Goal: Obtain resource: Download file/media

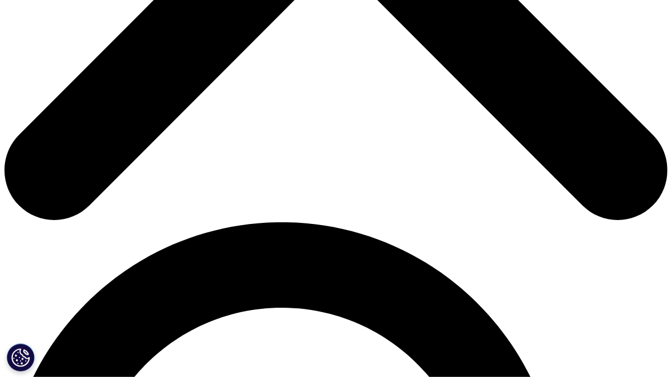
scroll to position [502, 0]
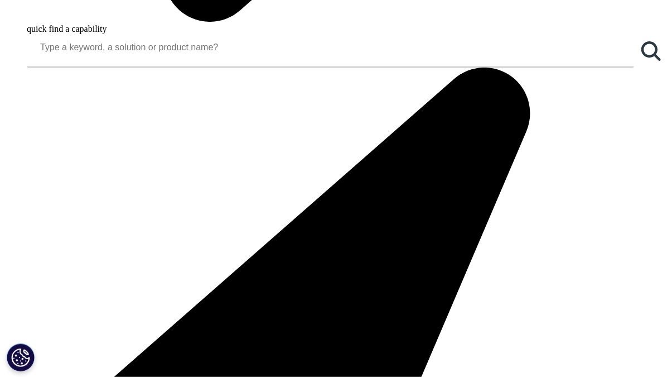
scroll to position [1115, 0]
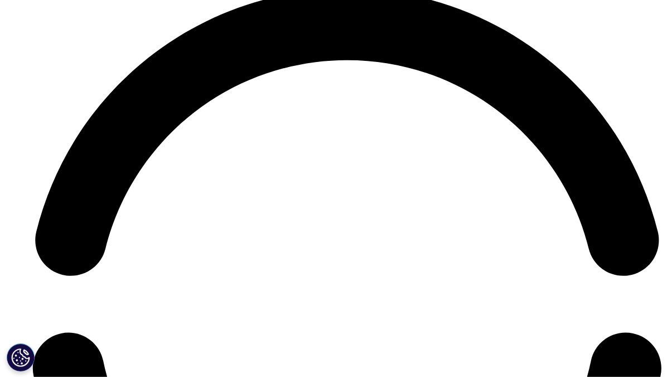
scroll to position [4463, 0]
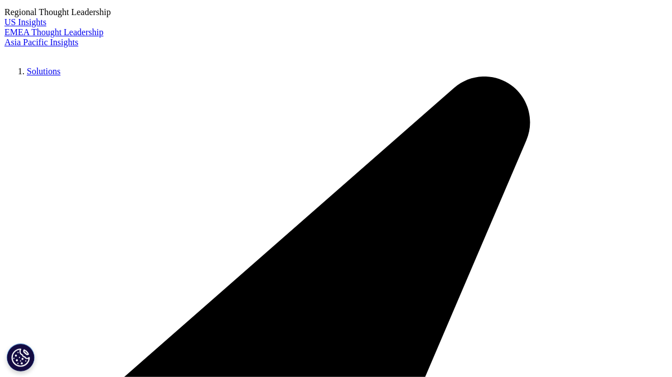
scroll to position [2231, 0]
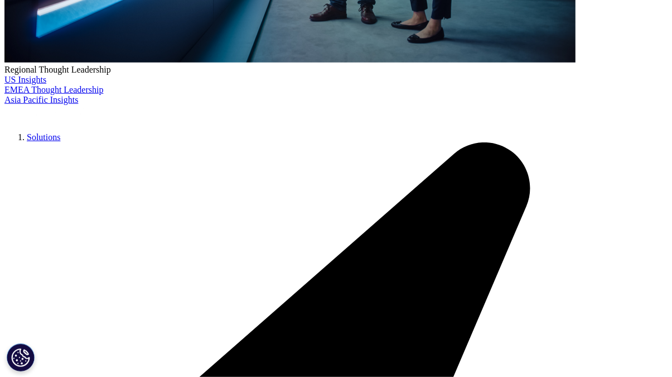
scroll to position [446, 0]
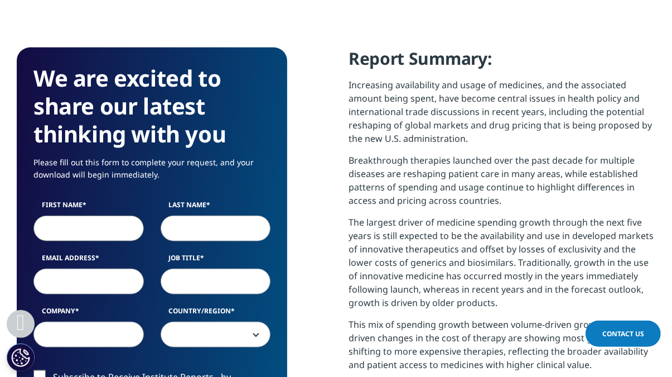
click at [72, 225] on input "First Name" at bounding box center [88, 228] width 110 height 26
type input "pierantonio"
type input "[PERSON_NAME]"
type input "[EMAIL_ADDRESS][DOMAIN_NAME]"
select select "[GEOGRAPHIC_DATA]"
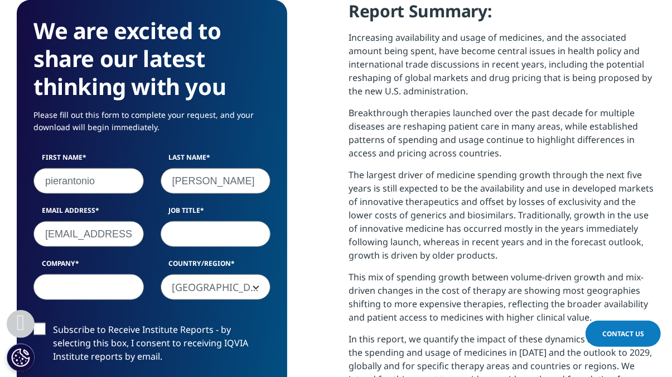
scroll to position [502, 0]
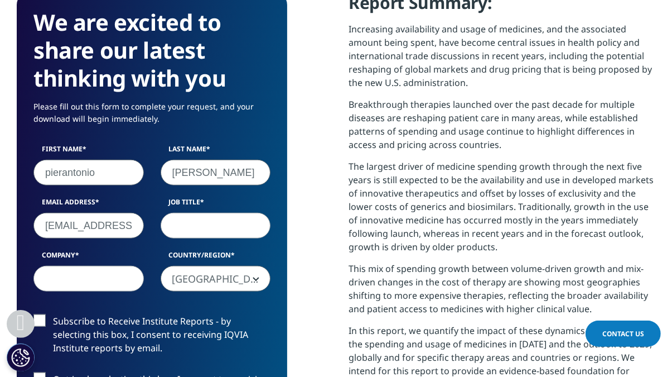
click at [65, 280] on input "Company" at bounding box center [88, 279] width 110 height 26
type input "par"
click at [187, 230] on input "Job Title" at bounding box center [216, 226] width 110 height 26
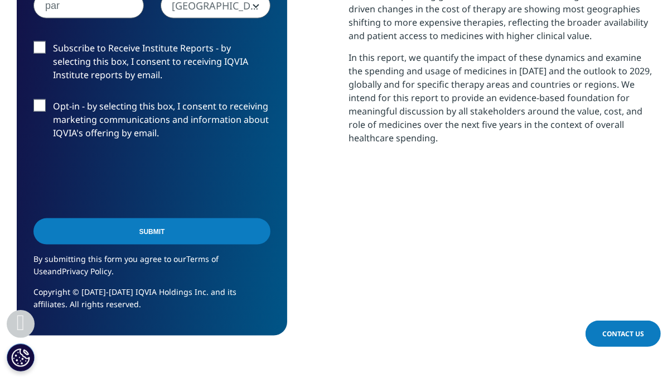
scroll to position [781, 0]
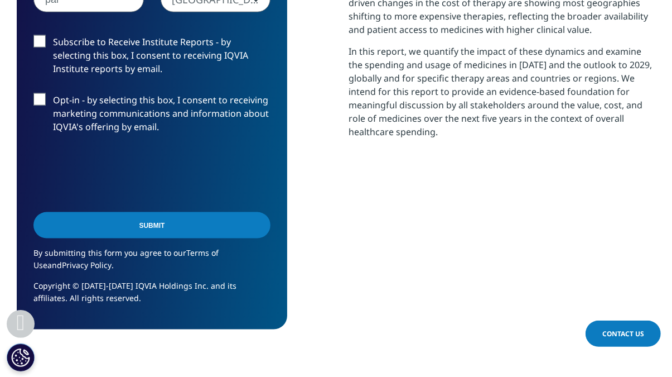
type input "consultant"
click at [33, 99] on label "Opt-in - by selecting this box, I consent to receiving marketing communications…" at bounding box center [151, 116] width 237 height 46
click at [53, 93] on input "Opt-in - by selecting this box, I consent to receiving marketing communications…" at bounding box center [53, 93] width 0 height 0
click at [40, 48] on label "Subscribe to Receive Institute Reports - by selecting this box, I consent to re…" at bounding box center [151, 58] width 237 height 46
click at [53, 35] on input "Subscribe to Receive Institute Reports - by selecting this box, I consent to re…" at bounding box center [53, 35] width 0 height 0
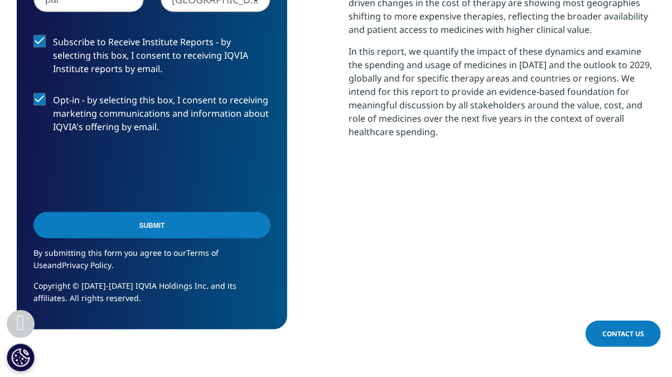
click at [103, 221] on input "Submit" at bounding box center [151, 225] width 237 height 26
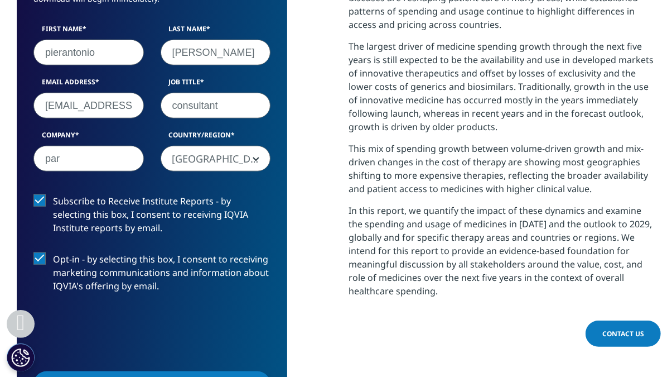
scroll to position [461, 639]
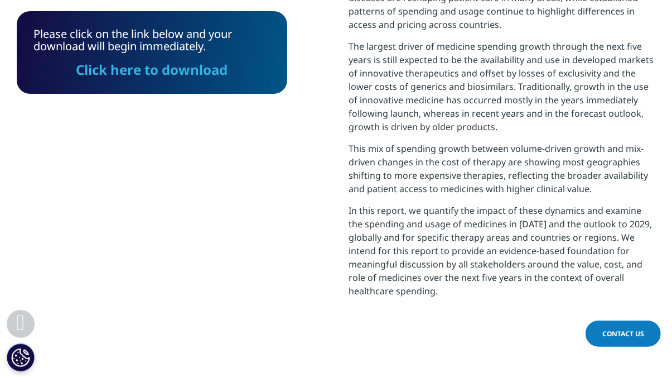
click at [113, 75] on link "Click here to download" at bounding box center [152, 69] width 152 height 18
